Goal: Contribute content

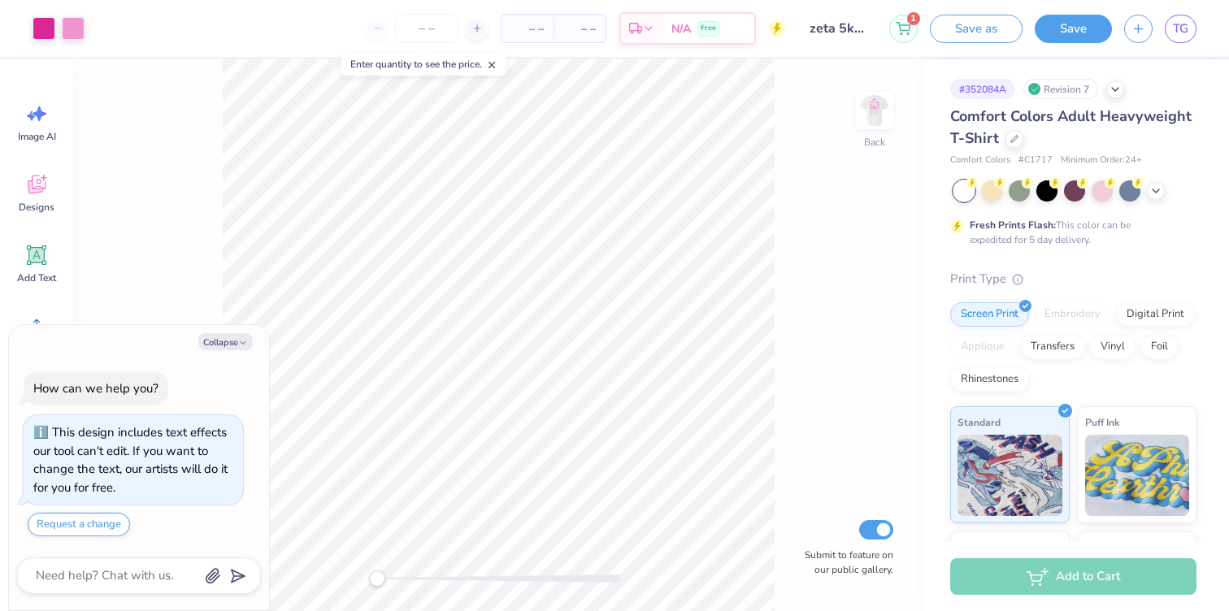
click at [222, 342] on button "Collapse" at bounding box center [225, 341] width 54 height 17
type textarea "x"
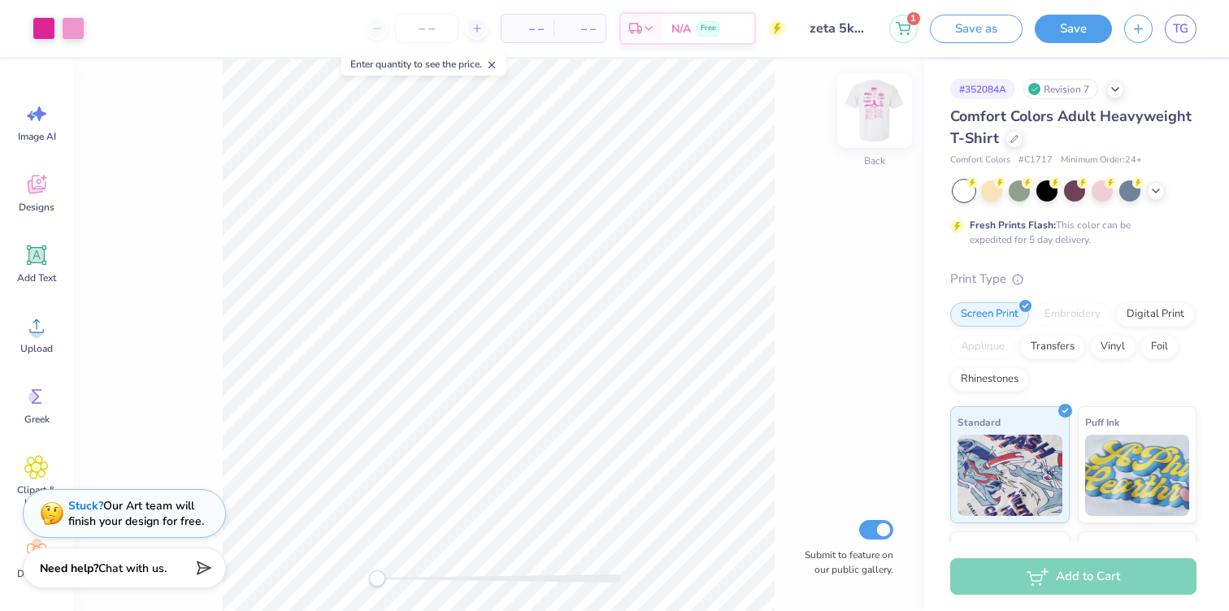
click at [870, 103] on img at bounding box center [874, 110] width 65 height 65
click at [872, 102] on img at bounding box center [874, 110] width 65 height 65
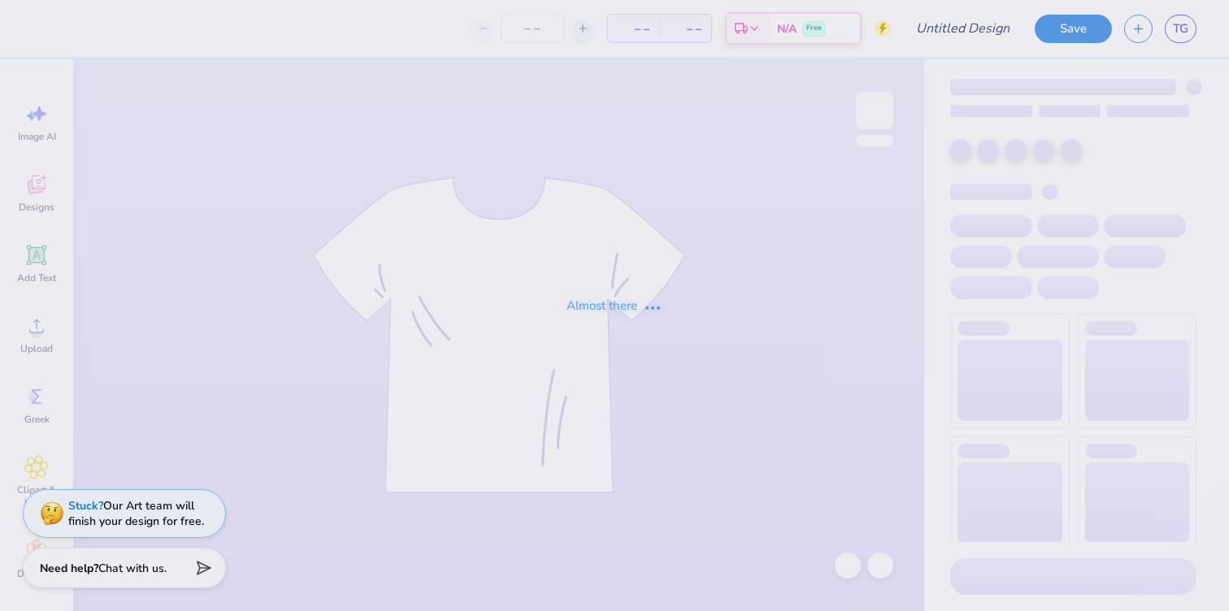
type input "Towson University : [PERSON_NAME]"
type input "5"
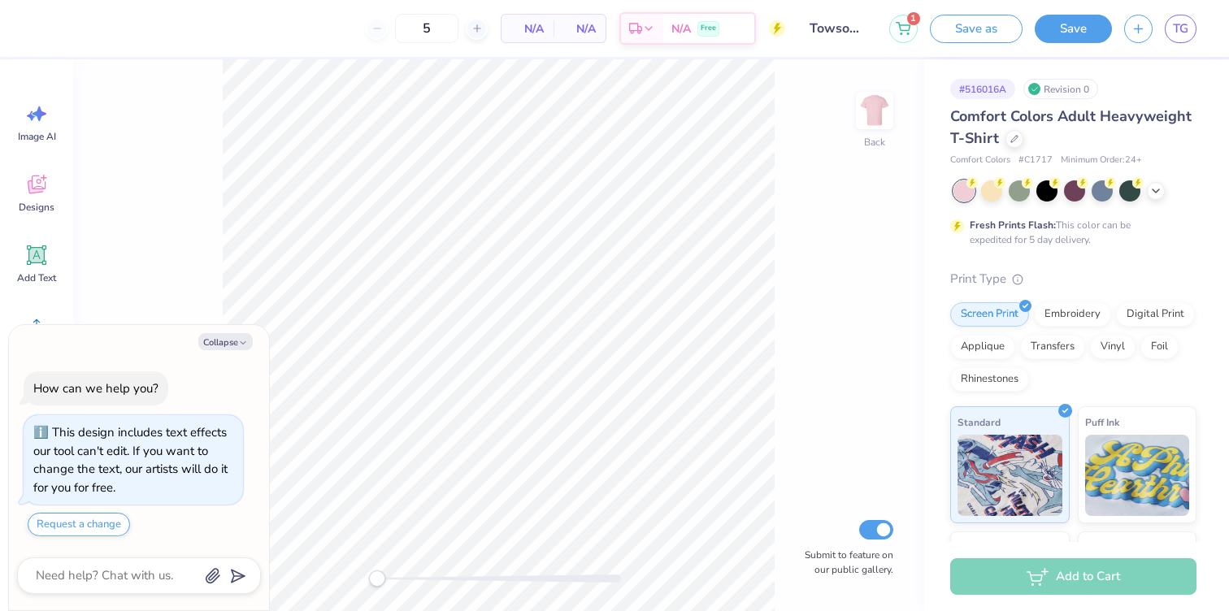
type textarea "x"
